Goal: Transaction & Acquisition: Purchase product/service

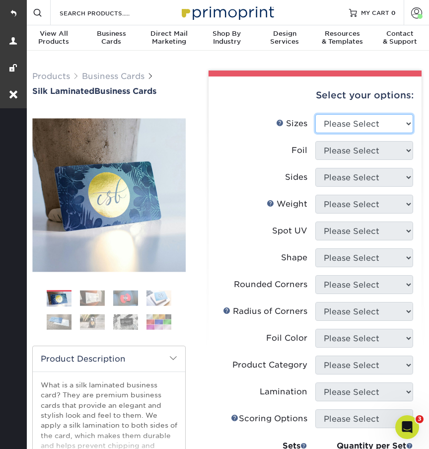
select select "2.00x3.50"
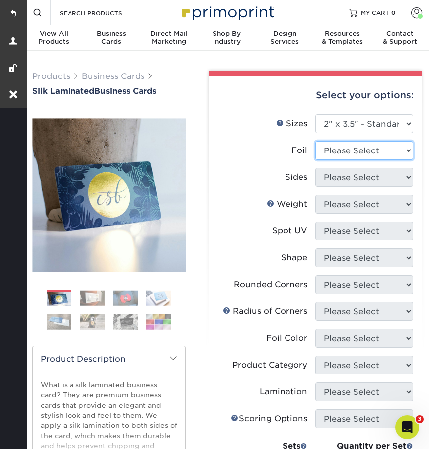
select select "0"
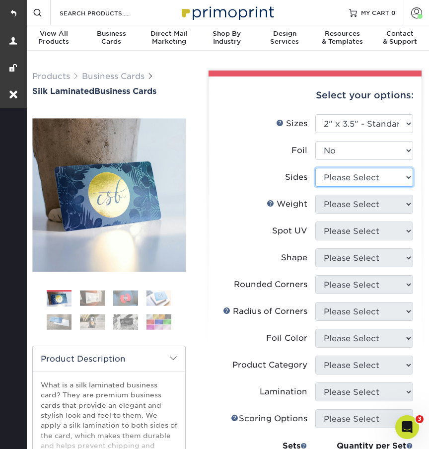
select select "13abbda7-1d64-4f25-8bb2-c179b224825d"
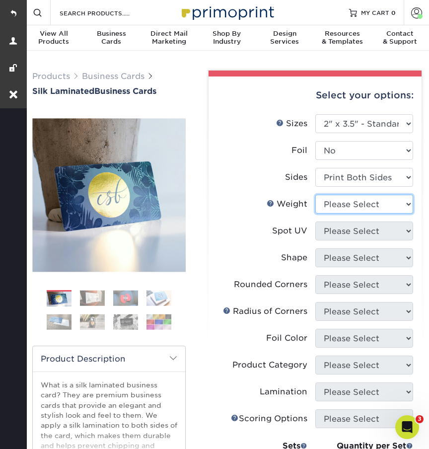
select select "16PT"
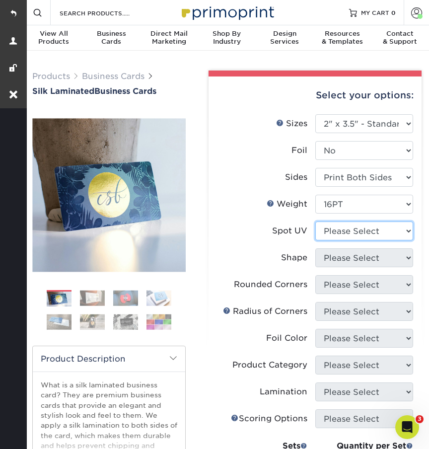
select select "3"
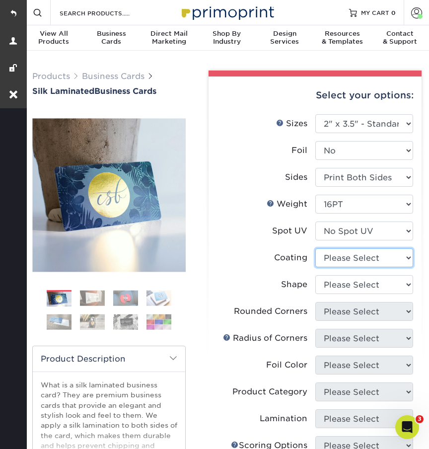
select select "3e7618de-abca-4bda-9f97-8b9129e913d8"
click at [0, 0] on div at bounding box center [0, 0] width 0 height 0
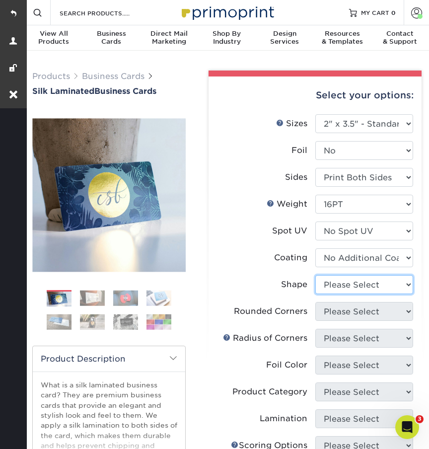
select select "standard"
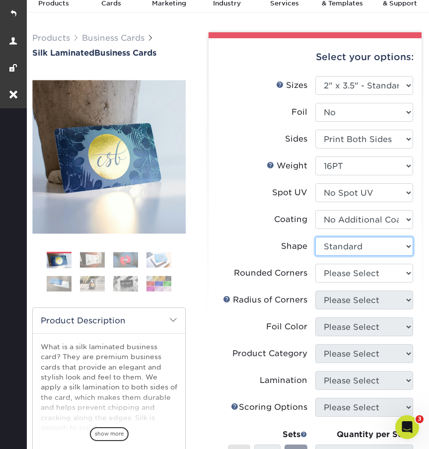
scroll to position [46, 0]
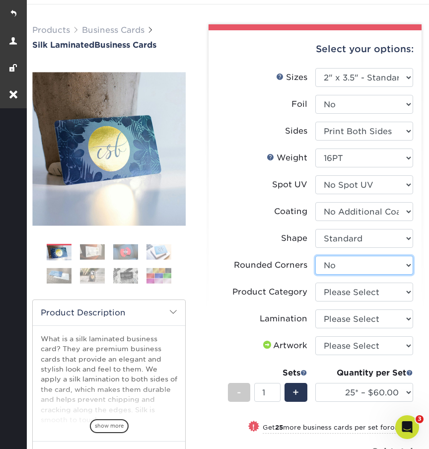
select select "7672df9e-0e0a-464d-8e1f-920c575e4da3"
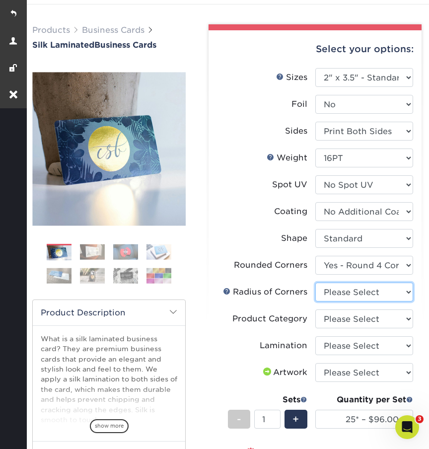
select select "479fbfe7-6a0c-4895-8c9a-81739b7486c9"
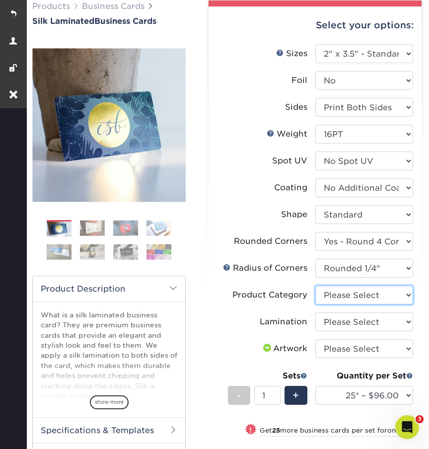
select select "3b5148f1-0588-4f88-a218-97bcfdce65c1"
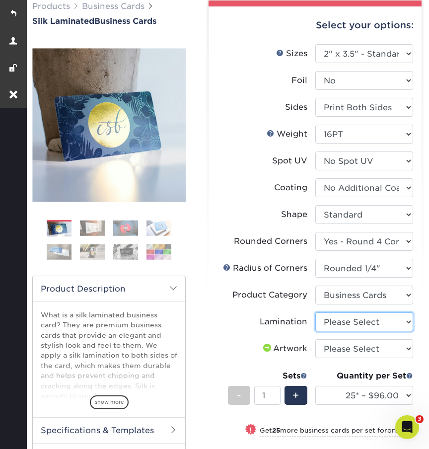
select select "ccacb42f-45f7-42d3-bbd3-7c8421cf37f0"
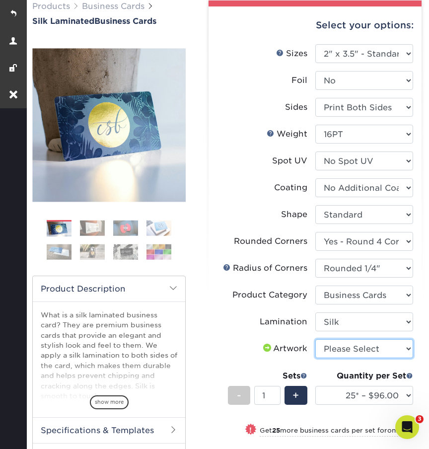
select select "upload"
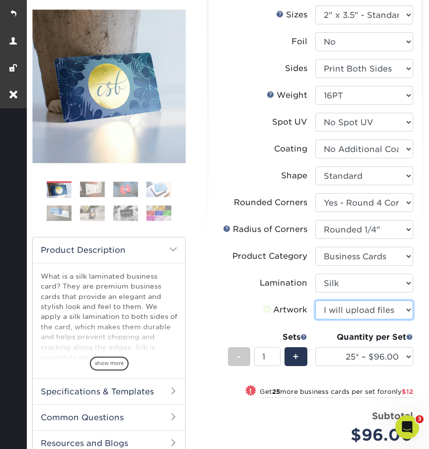
scroll to position [121, 0]
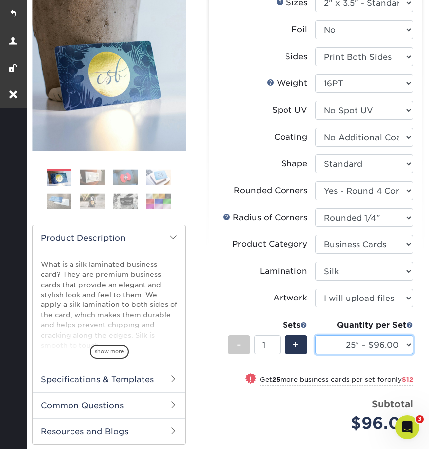
select select "50* – $108.00"
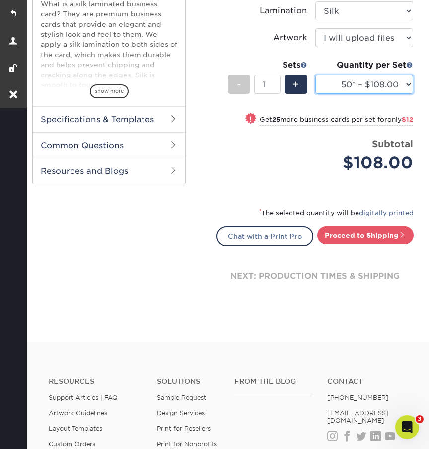
scroll to position [429, 0]
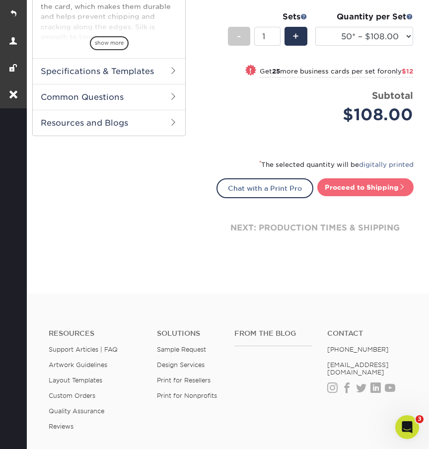
click at [347, 181] on link "Proceed to Shipping" at bounding box center [365, 187] width 96 height 18
type input "Set 1"
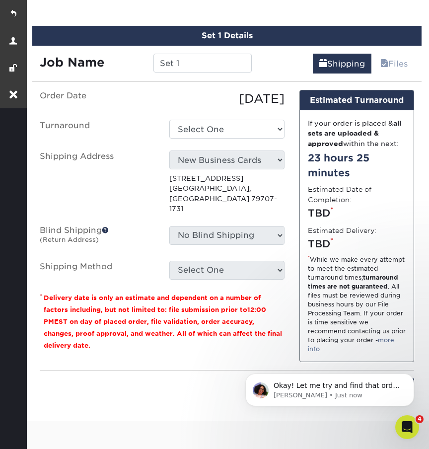
scroll to position [0, 0]
select select "4153c5e2-d5fe-400b-94ca-a1591c036a71"
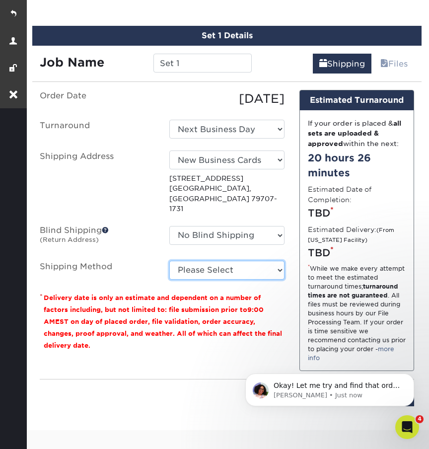
select select "13"
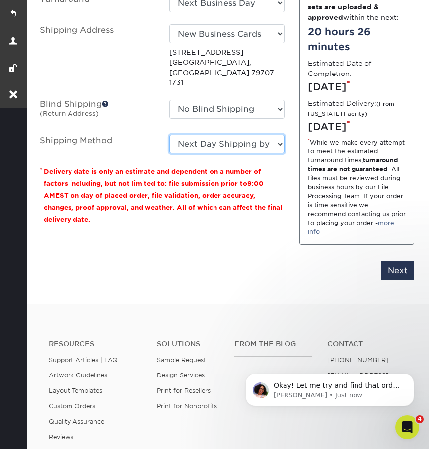
scroll to position [815, 0]
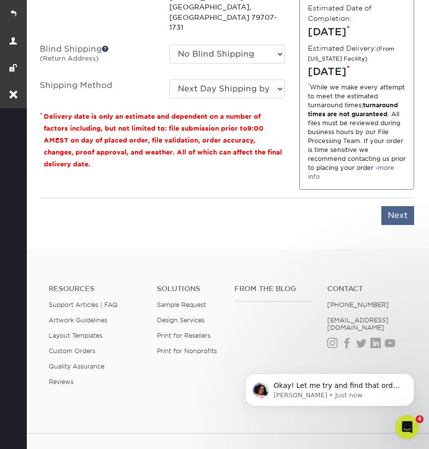
click at [401, 225] on input "Next" at bounding box center [397, 215] width 33 height 19
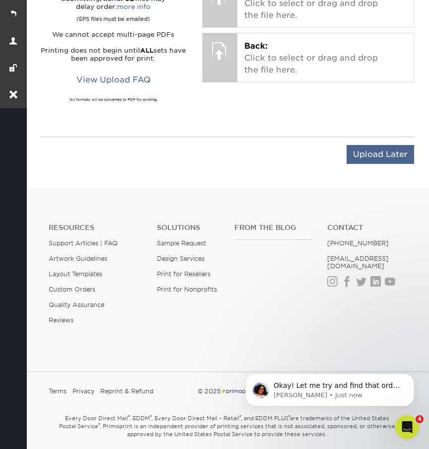
click at [368, 145] on input "Upload Later" at bounding box center [381, 154] width 68 height 19
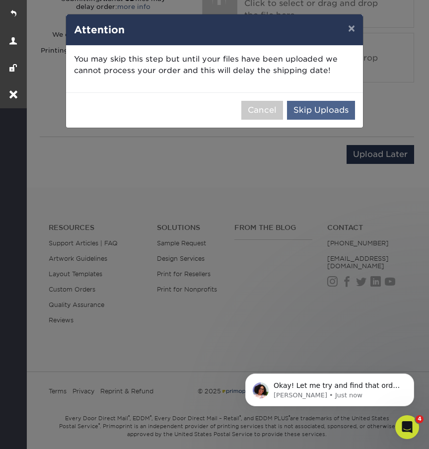
click at [324, 106] on button "Skip Uploads" at bounding box center [321, 110] width 68 height 19
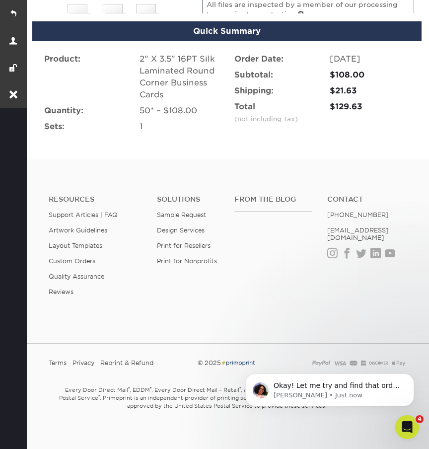
scroll to position [752, 0]
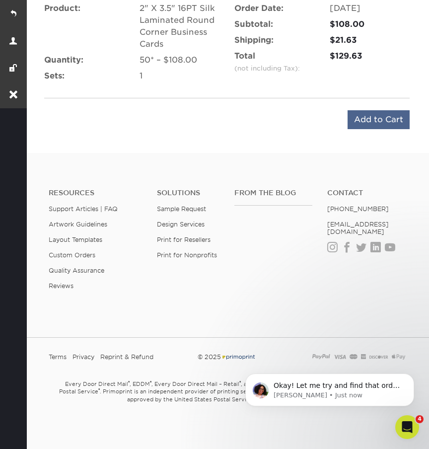
click at [372, 120] on input "Add to Cart" at bounding box center [379, 119] width 62 height 19
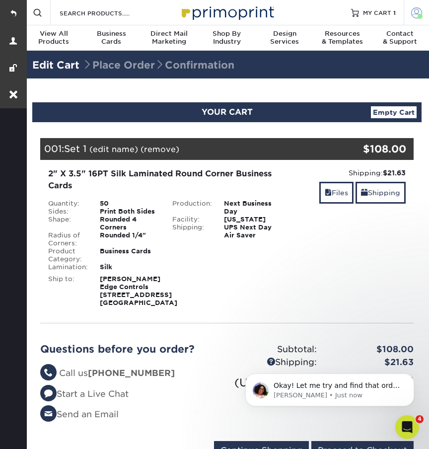
click at [416, 7] on link "Account" at bounding box center [416, 12] width 25 height 25
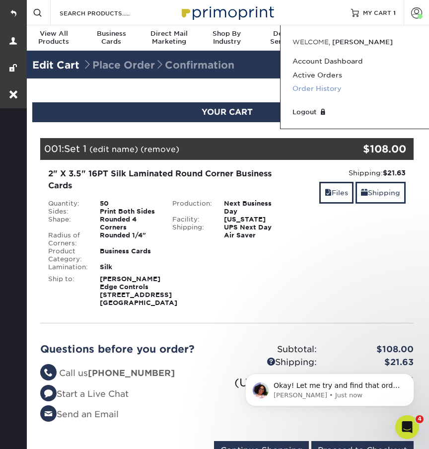
click at [332, 87] on link "Order History" at bounding box center [355, 88] width 125 height 13
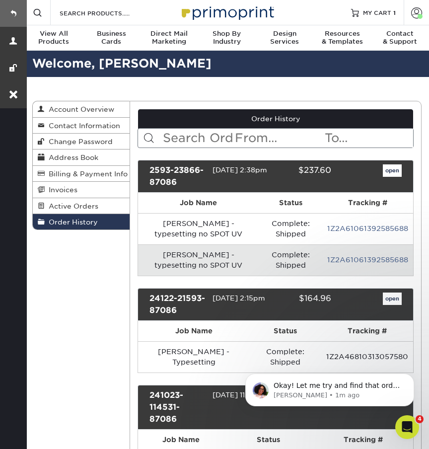
click at [15, 19] on link at bounding box center [13, 13] width 27 height 27
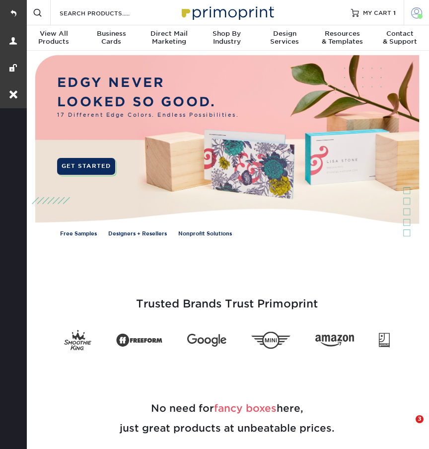
click at [414, 14] on span at bounding box center [416, 12] width 11 height 11
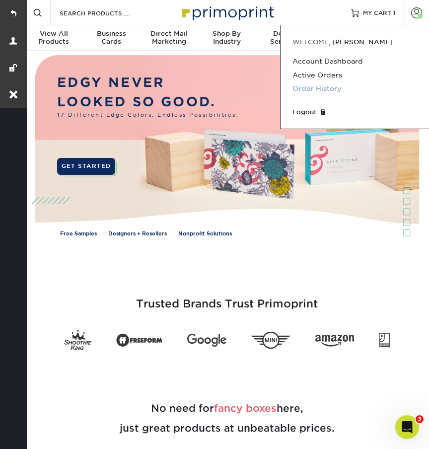
click at [348, 90] on link "Order History" at bounding box center [355, 88] width 125 height 13
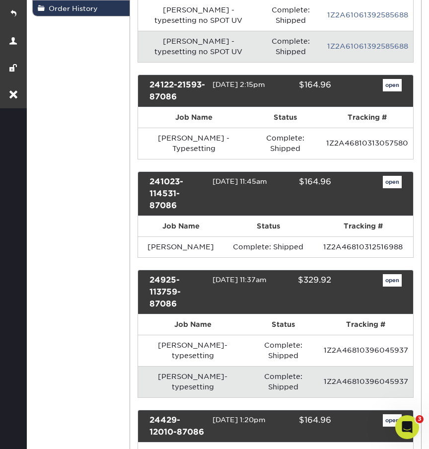
scroll to position [232, 0]
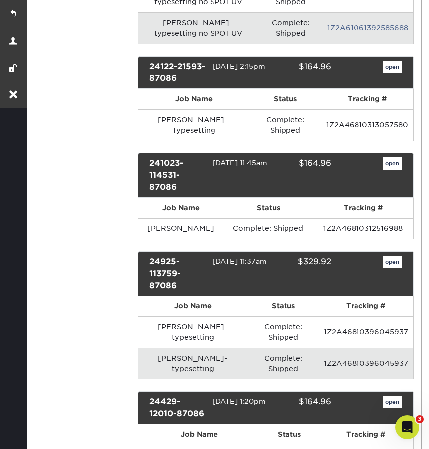
click at [390, 260] on link "open" at bounding box center [392, 262] width 19 height 13
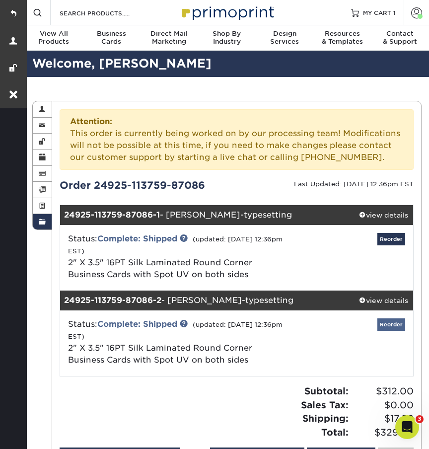
click at [391, 324] on link "Reorder" at bounding box center [391, 324] width 28 height 12
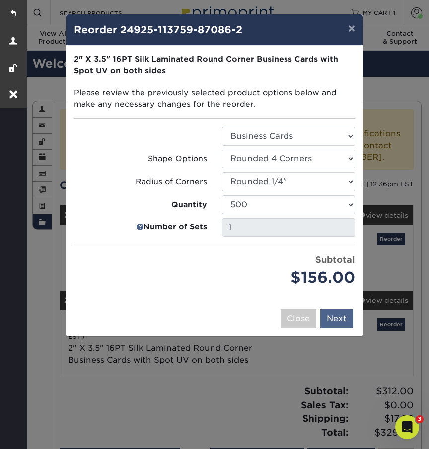
click at [347, 318] on button "Next" at bounding box center [336, 318] width 33 height 19
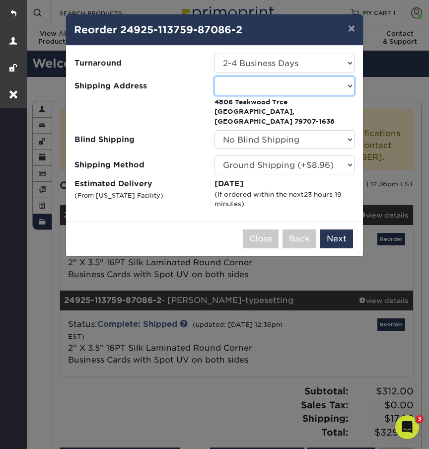
select select "259770"
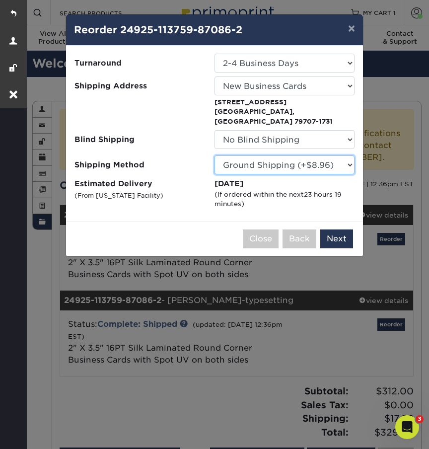
select select "13"
click at [145, 178] on label "Estimated Delivery (From California Facility)" at bounding box center [144, 193] width 140 height 31
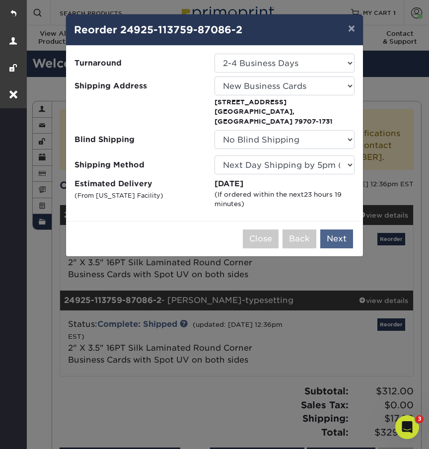
click at [332, 229] on button "Next" at bounding box center [336, 238] width 33 height 19
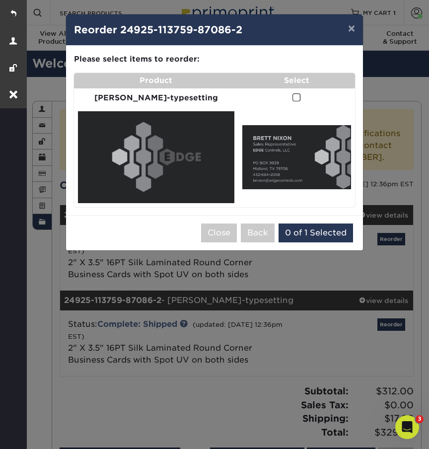
click at [293, 94] on span at bounding box center [297, 97] width 8 height 9
click at [0, 0] on input "checkbox" at bounding box center [0, 0] width 0 height 0
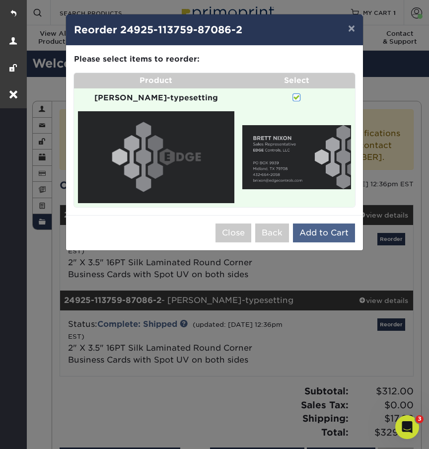
click at [331, 223] on button "Add to Cart" at bounding box center [324, 232] width 62 height 19
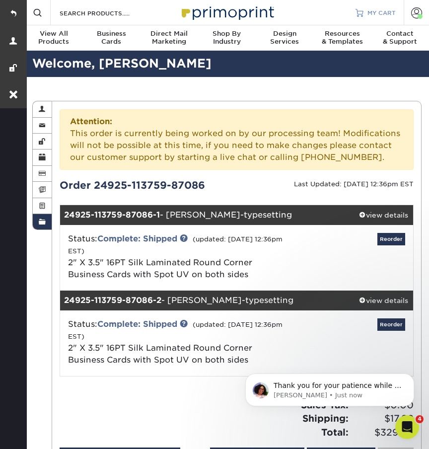
click at [376, 10] on span "MY CART" at bounding box center [382, 12] width 28 height 8
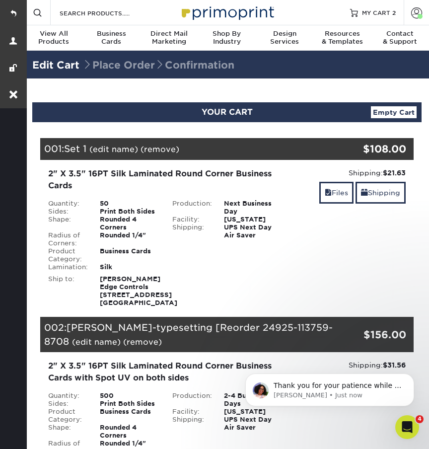
click at [109, 148] on link "(edit name)" at bounding box center [113, 149] width 49 height 9
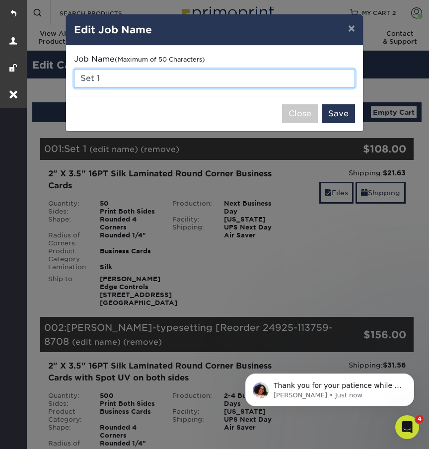
drag, startPoint x: 108, startPoint y: 77, endPoint x: 69, endPoint y: 77, distance: 38.7
click at [69, 77] on div "Job Name (Maximum of 50 Characters) Set 1" at bounding box center [214, 71] width 297 height 50
paste input "Cisco Rodriguez"
type input "Cisco Rodriguez - Typesetting"
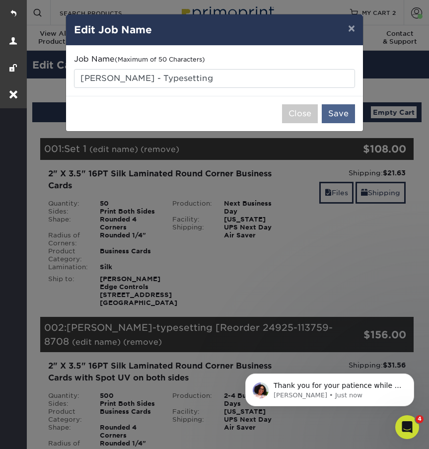
click at [338, 107] on button "Save" at bounding box center [338, 113] width 33 height 19
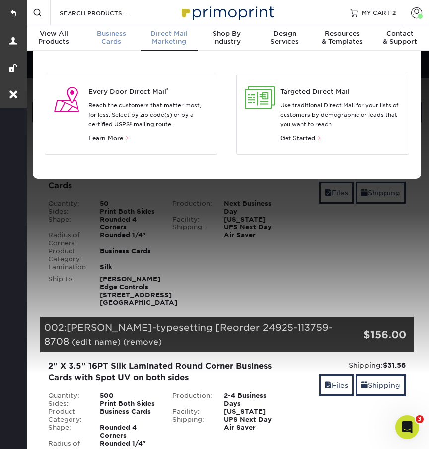
click at [114, 36] on span "Business" at bounding box center [111, 34] width 58 height 8
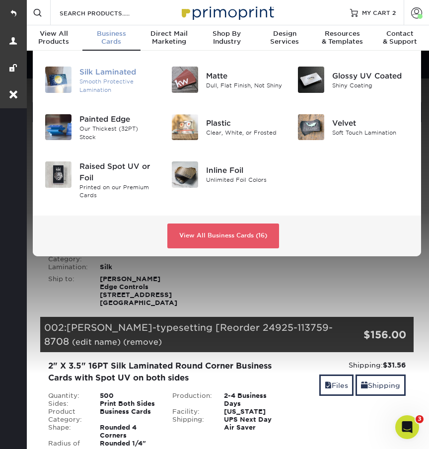
click at [110, 76] on div "Silk Laminated" at bounding box center [117, 72] width 77 height 11
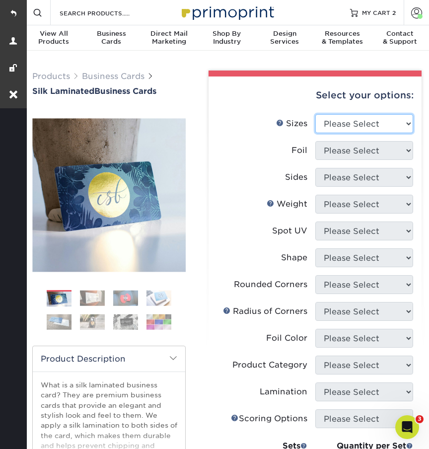
select select "2.00x3.50"
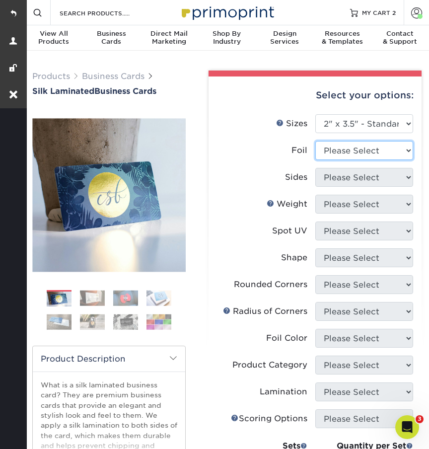
select select "0"
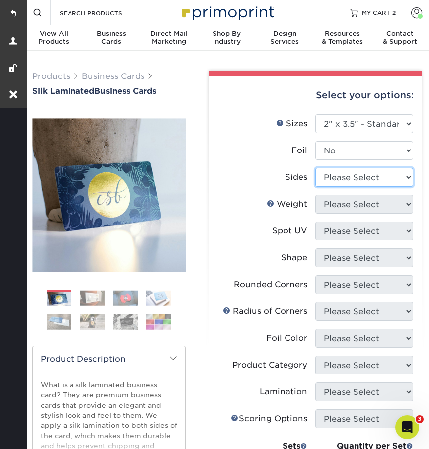
select select "13abbda7-1d64-4f25-8bb2-c179b224825d"
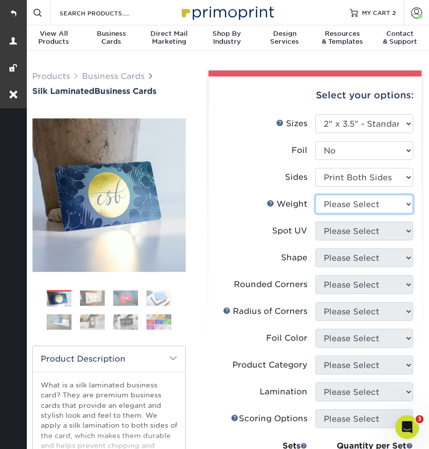
select select "16PT"
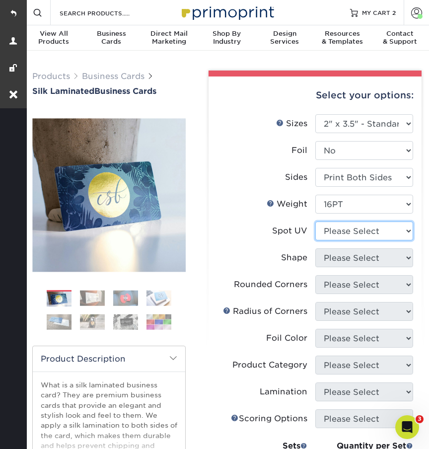
select select "3"
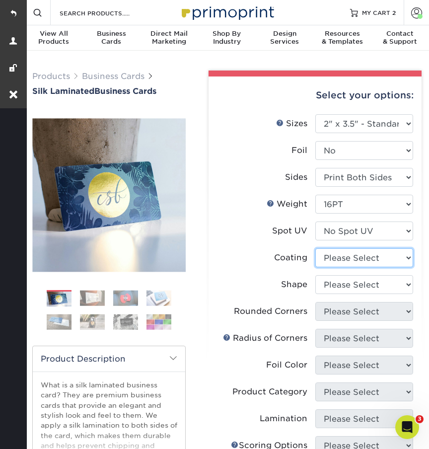
select select "3e7618de-abca-4bda-9f97-8b9129e913d8"
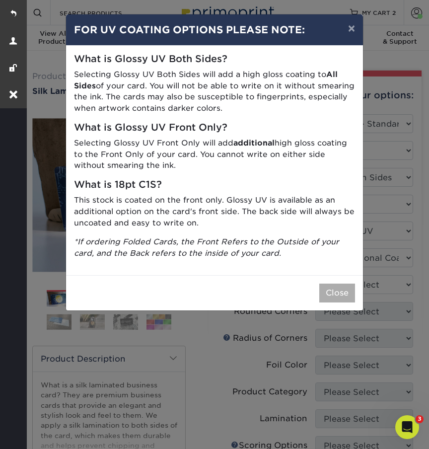
click at [326, 289] on button "Close" at bounding box center [337, 293] width 36 height 19
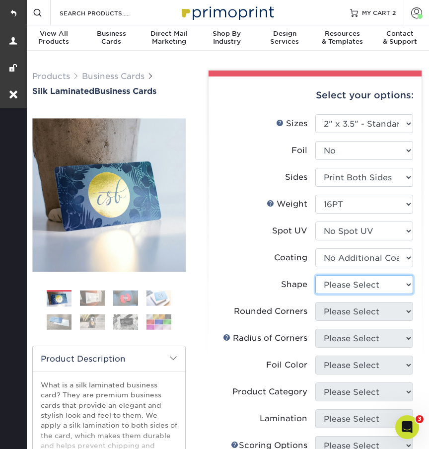
select select "standard"
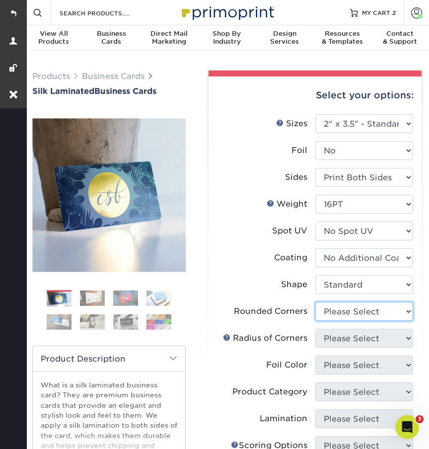
select select "7672df9e-0e0a-464d-8e1f-920c575e4da3"
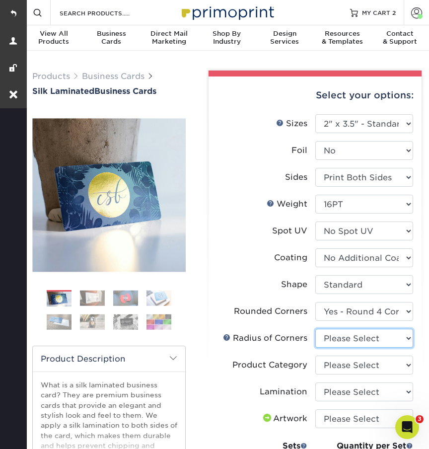
select select "479fbfe7-6a0c-4895-8c9a-81739b7486c9"
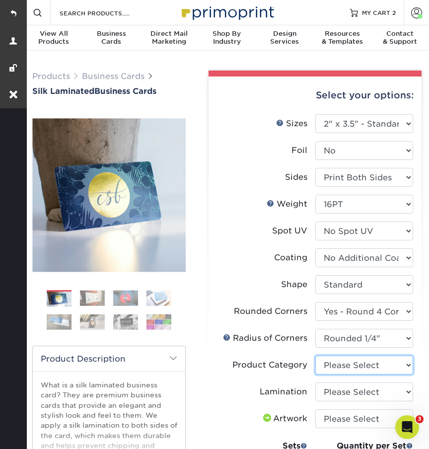
select select "3b5148f1-0588-4f88-a218-97bcfdce65c1"
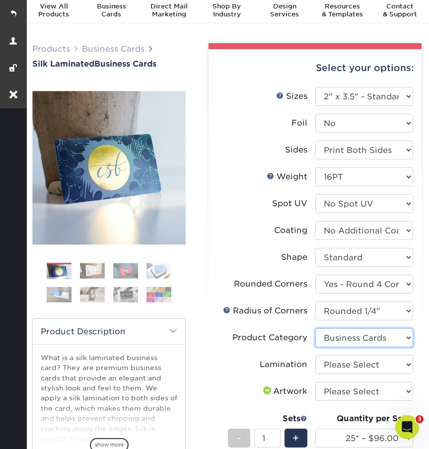
scroll to position [28, 0]
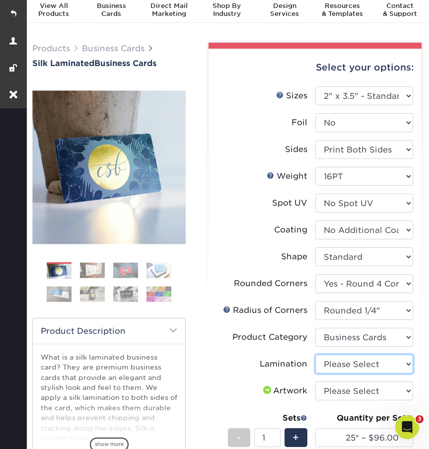
select select "ccacb42f-45f7-42d3-bbd3-7c8421cf37f0"
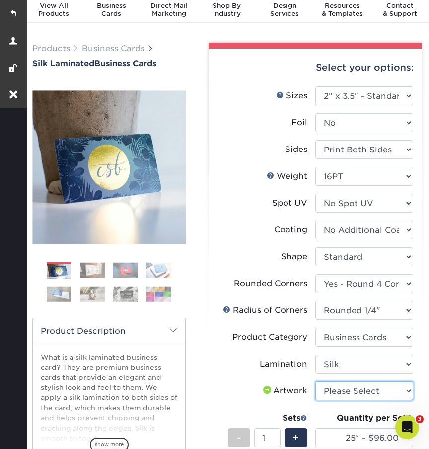
select select "upload"
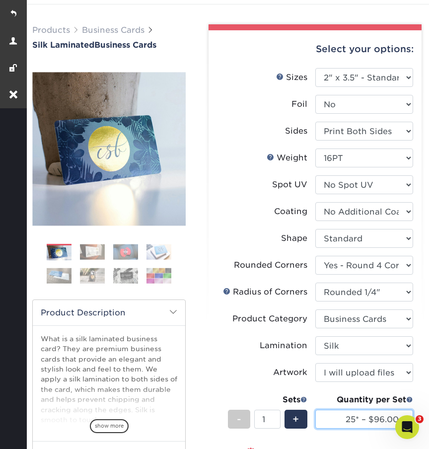
select select "50* – $108.00"
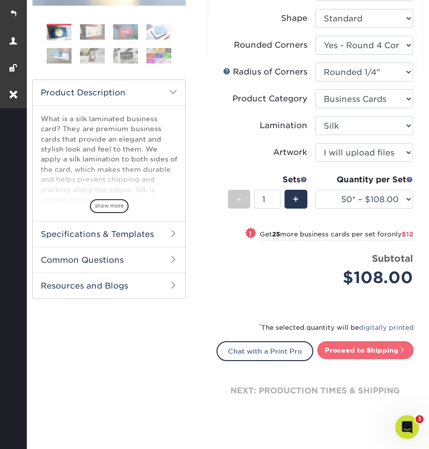
click at [352, 350] on link "Proceed to Shipping" at bounding box center [365, 350] width 96 height 18
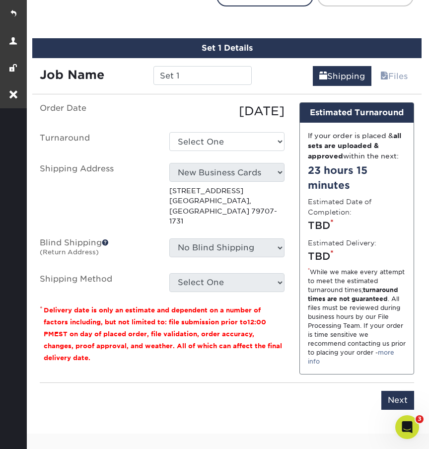
scroll to position [633, 0]
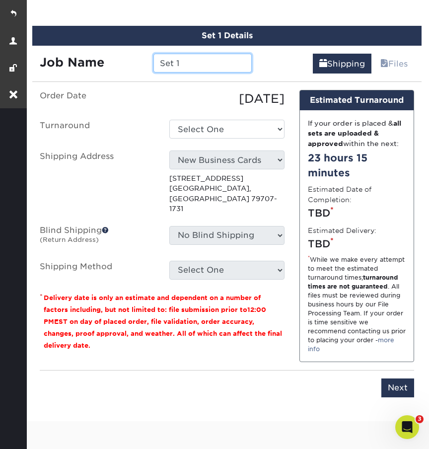
drag, startPoint x: 191, startPoint y: 62, endPoint x: 124, endPoint y: 62, distance: 67.0
click at [124, 62] on div "Job Name Set 1" at bounding box center [145, 63] width 227 height 19
paste input "Todd Scott"
type input "[PERSON_NAME] - Typesetting"
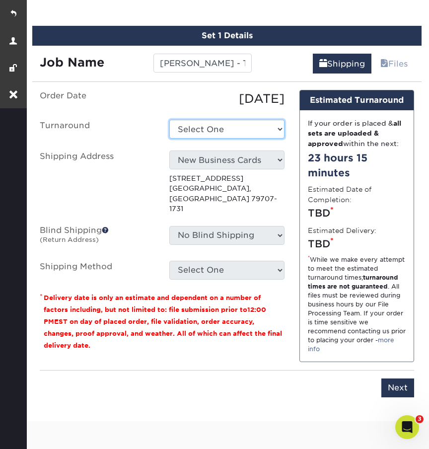
select select "4153c5e2-d5fe-400b-94ca-a1591c036a71"
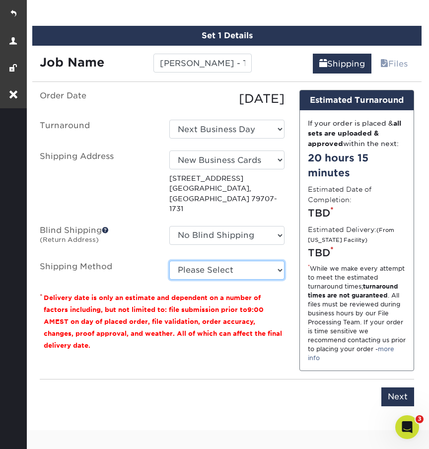
select select "13"
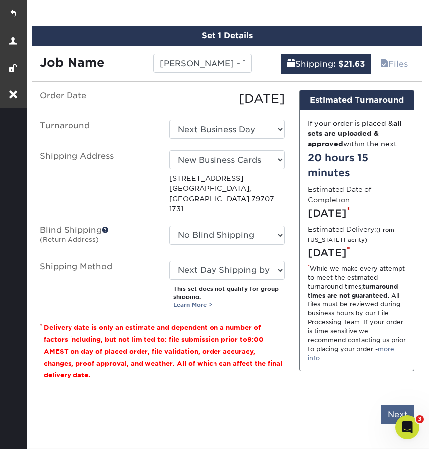
click at [393, 409] on input "Next" at bounding box center [397, 414] width 33 height 19
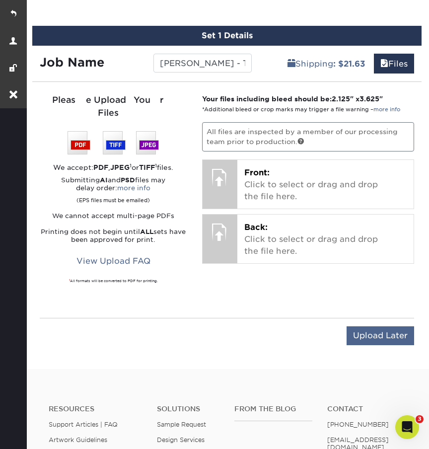
click at [369, 327] on input "Upload Later" at bounding box center [381, 335] width 68 height 19
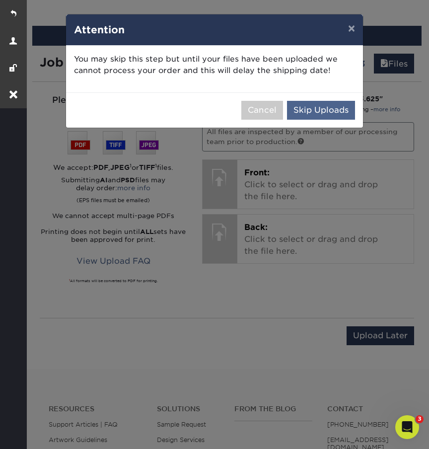
click at [308, 108] on button "Skip Uploads" at bounding box center [321, 110] width 68 height 19
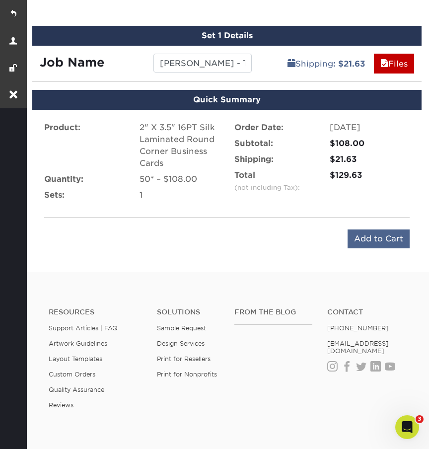
click at [367, 237] on input "Add to Cart" at bounding box center [379, 238] width 62 height 19
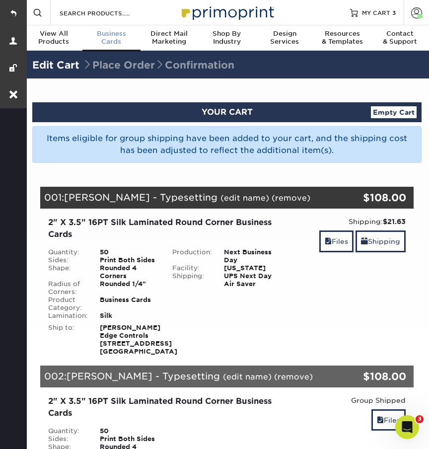
click at [109, 33] on span "Business" at bounding box center [111, 34] width 58 height 8
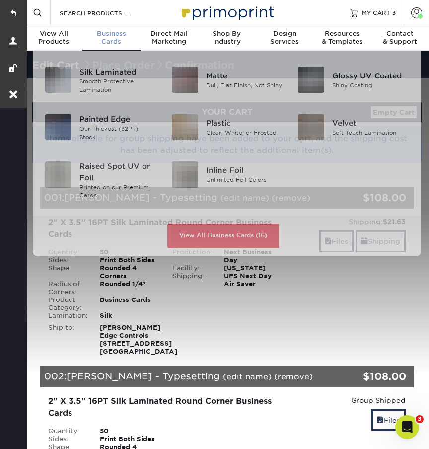
click at [115, 39] on div "Business Cards" at bounding box center [111, 38] width 58 height 16
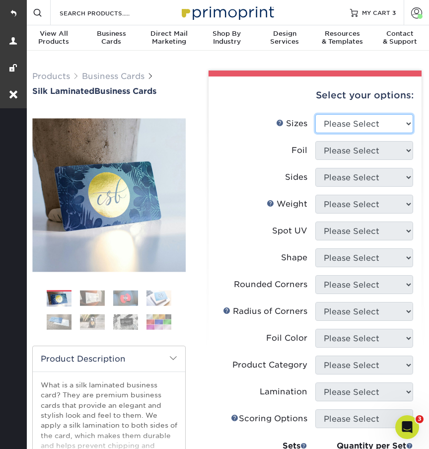
select select "2.00x3.50"
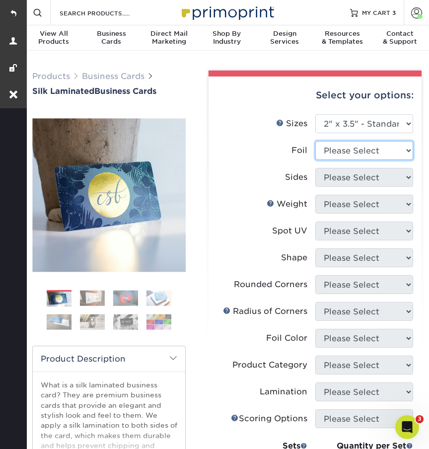
select select "0"
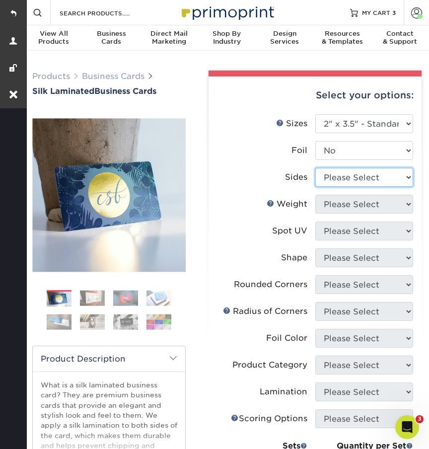
select select "13abbda7-1d64-4f25-8bb2-c179b224825d"
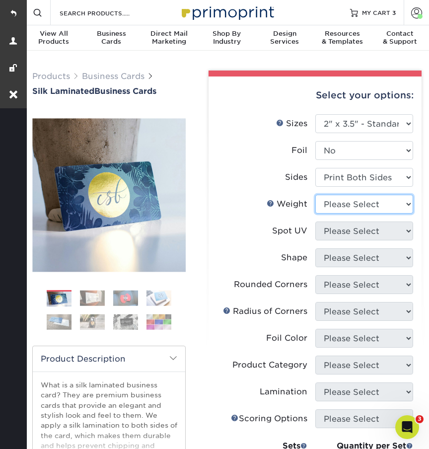
select select "16PT"
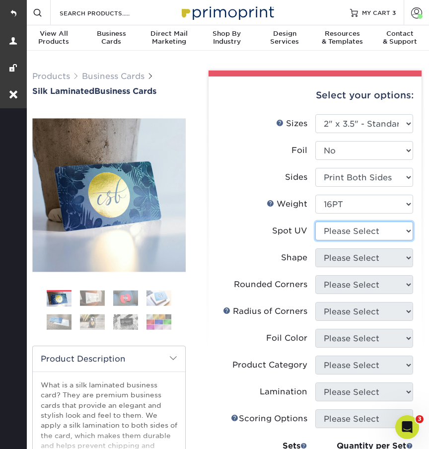
select select "3"
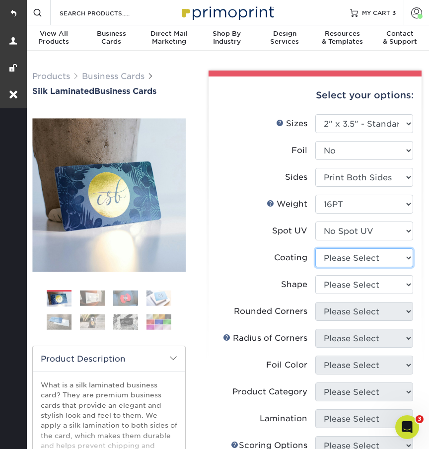
select select "3e7618de-abca-4bda-9f97-8b9129e913d8"
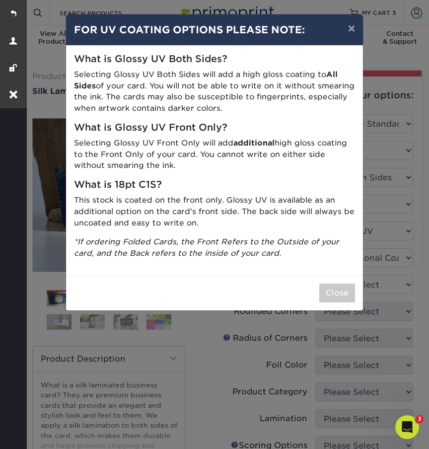
drag, startPoint x: 334, startPoint y: 255, endPoint x: 333, endPoint y: 282, distance: 26.8
click at [333, 284] on button "Close" at bounding box center [337, 293] width 36 height 19
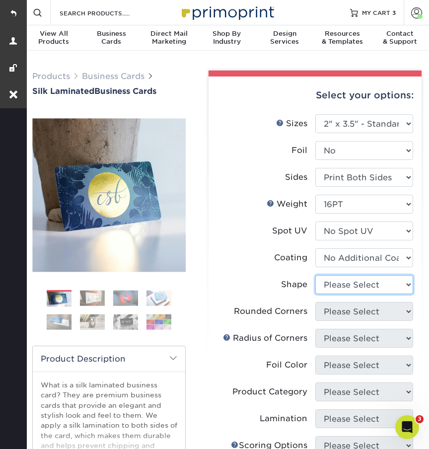
select select "standard"
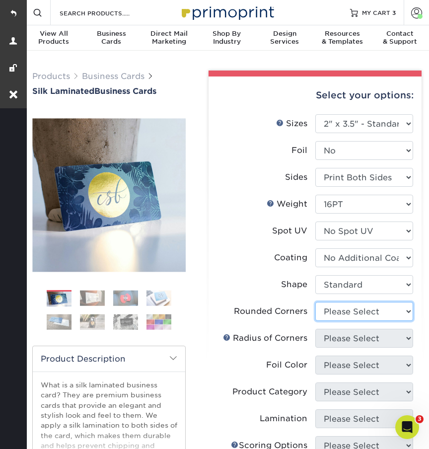
select select "7672df9e-0e0a-464d-8e1f-920c575e4da3"
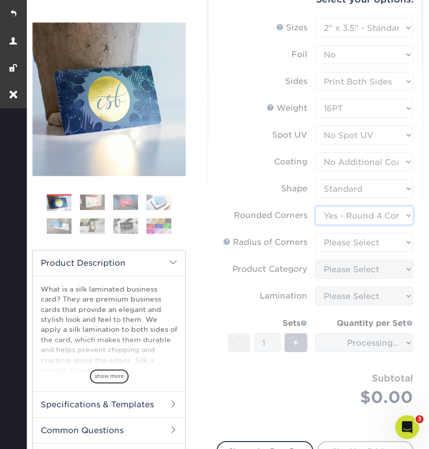
scroll to position [104, 0]
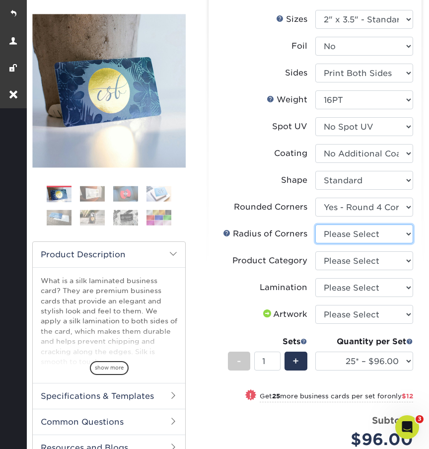
select select "479fbfe7-6a0c-4895-8c9a-81739b7486c9"
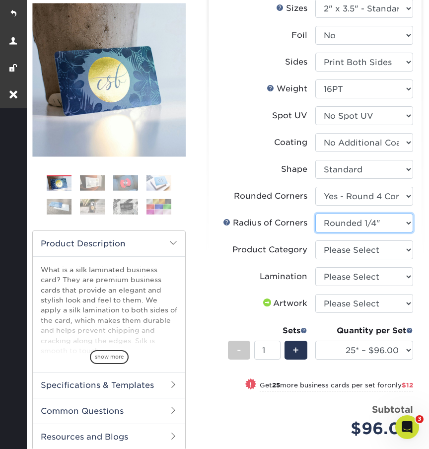
scroll to position [117, 0]
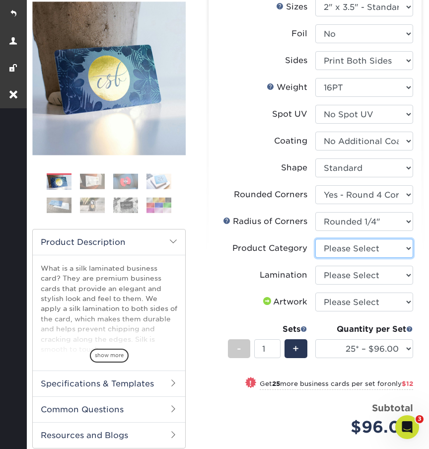
select select "3b5148f1-0588-4f88-a218-97bcfdce65c1"
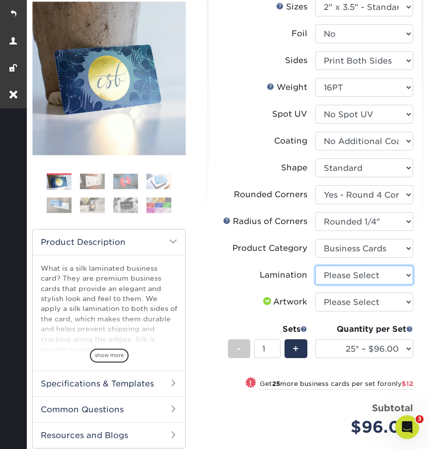
select select "ccacb42f-45f7-42d3-bbd3-7c8421cf37f0"
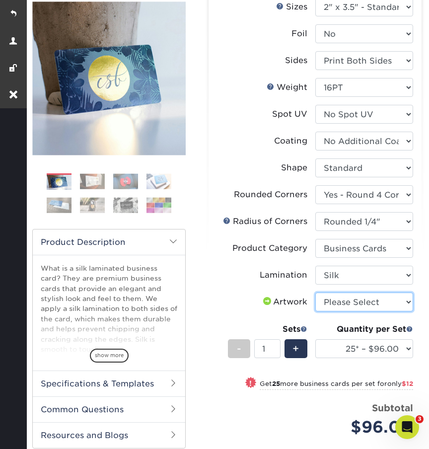
select select "upload"
select select "50* – $108.00"
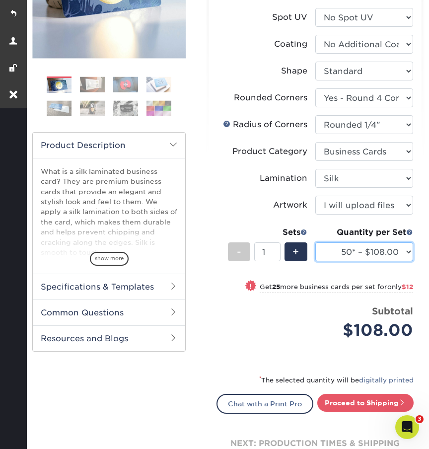
scroll to position [215, 0]
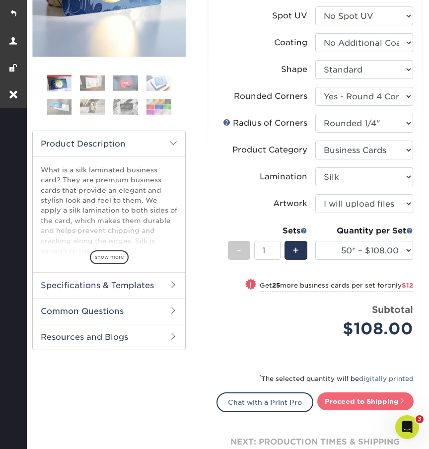
click at [340, 401] on link "Proceed to Shipping" at bounding box center [365, 401] width 96 height 18
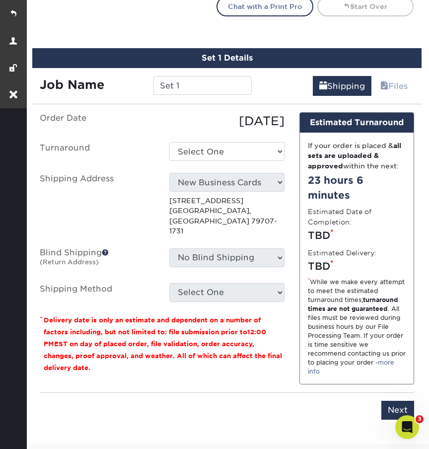
scroll to position [633, 0]
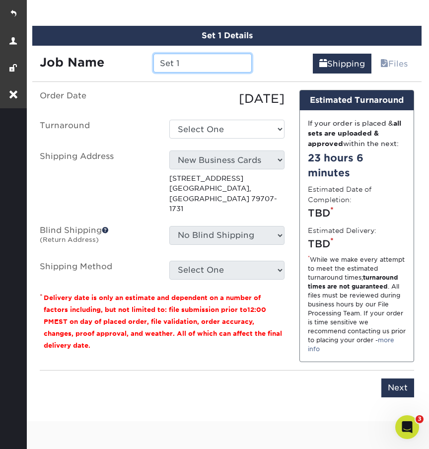
click at [186, 57] on input "Set 1" at bounding box center [202, 63] width 99 height 19
drag, startPoint x: 186, startPoint y: 62, endPoint x: 148, endPoint y: 62, distance: 38.7
click at [148, 62] on div "Set 1" at bounding box center [203, 63] width 114 height 19
type input "Brett Nixon - Typesetting"
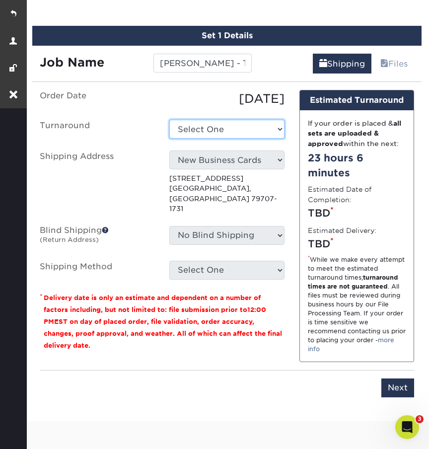
select select "4153c5e2-d5fe-400b-94ca-a1591c036a71"
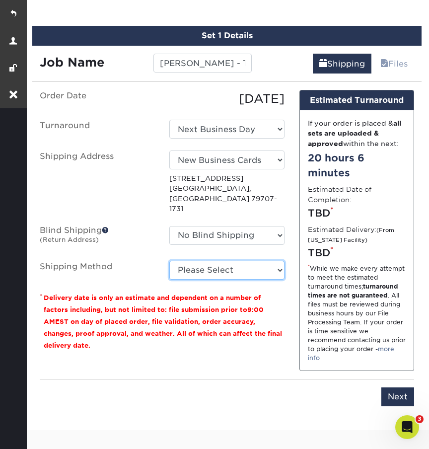
select select "13"
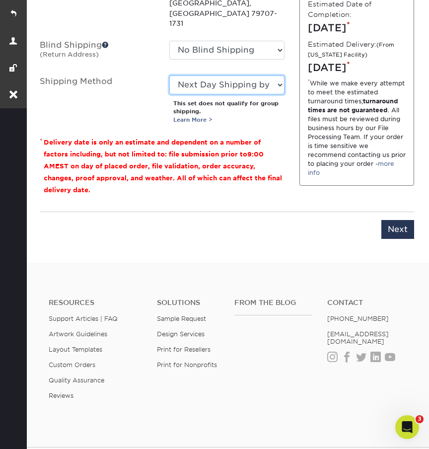
scroll to position [854, 0]
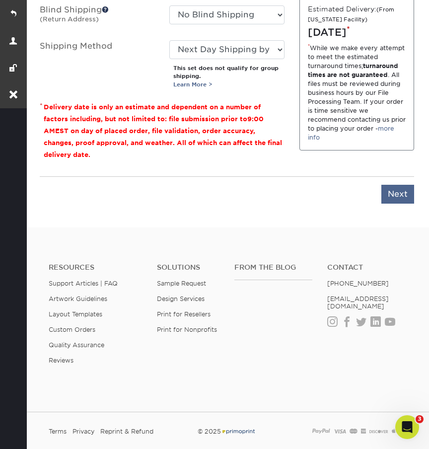
click at [397, 189] on input "Next" at bounding box center [397, 194] width 33 height 19
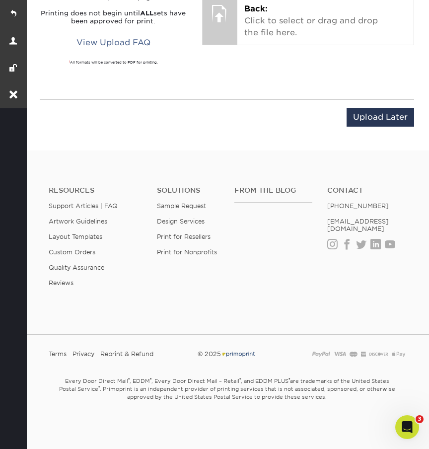
scroll to position [836, 0]
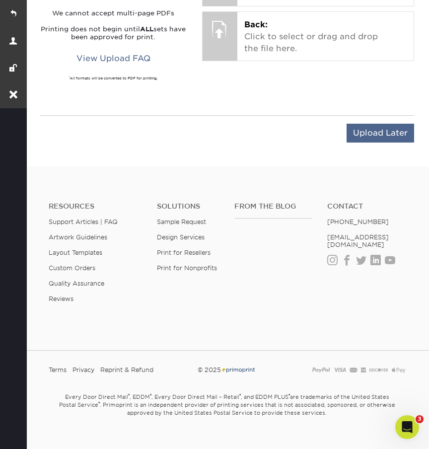
click at [362, 124] on input "Upload Later" at bounding box center [381, 133] width 68 height 19
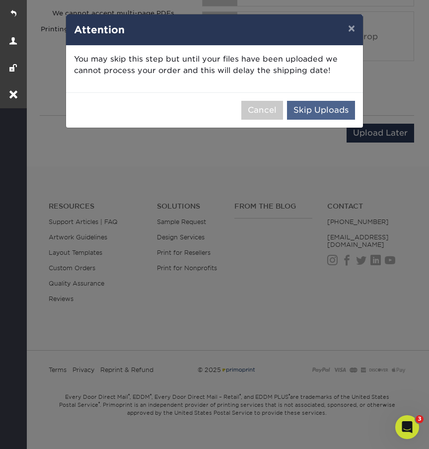
click at [322, 112] on button "Skip Uploads" at bounding box center [321, 110] width 68 height 19
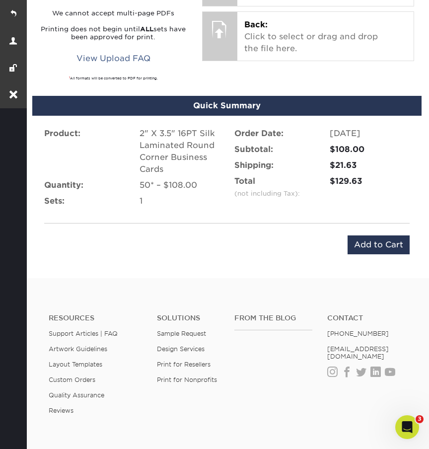
scroll to position [752, 0]
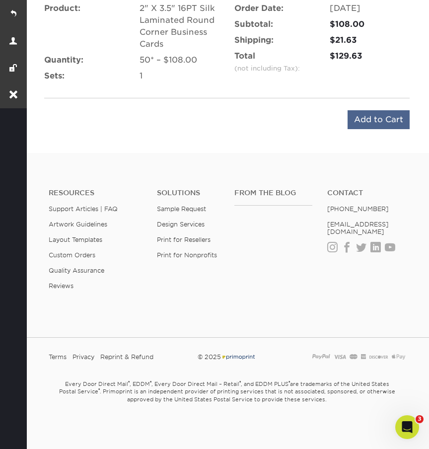
click at [372, 117] on input "Add to Cart" at bounding box center [379, 119] width 62 height 19
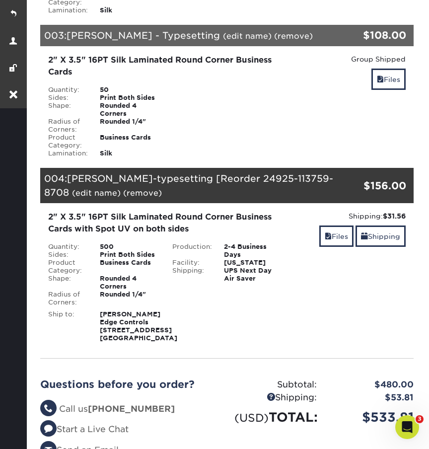
scroll to position [488, 0]
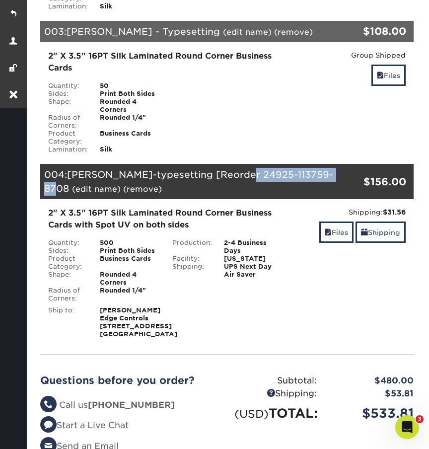
drag, startPoint x: 234, startPoint y: 191, endPoint x: 327, endPoint y: 191, distance: 93.4
click at [327, 191] on div "004: Brett Nixon-typesetting [Reorder 24925-113759-8708 (edit name) (remove) Ar…" at bounding box center [195, 181] width 311 height 35
copy span "24925-113759-8708"
click at [123, 194] on link "(remove)" at bounding box center [142, 188] width 39 height 9
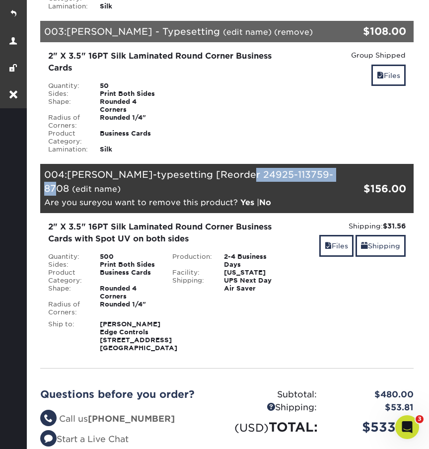
click at [254, 205] on link "Yes" at bounding box center [247, 202] width 14 height 9
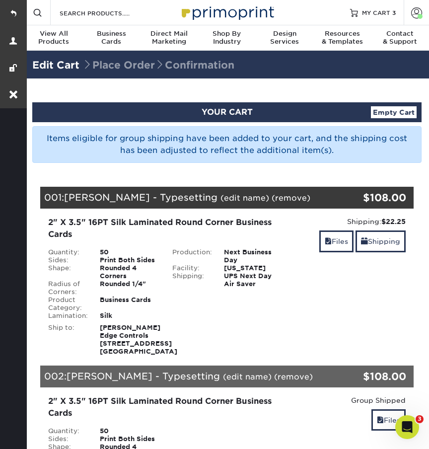
scroll to position [0, 0]
